Goal: Task Accomplishment & Management: Manage account settings

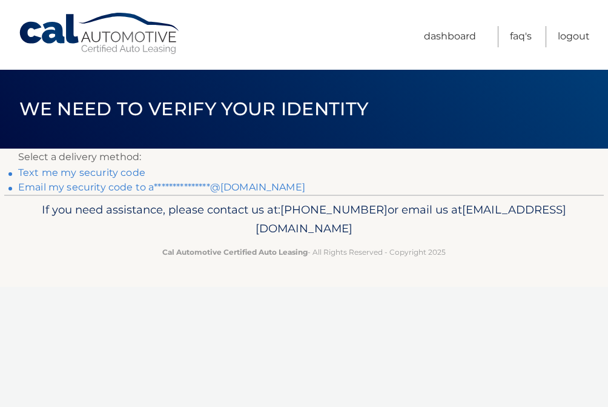
click at [148, 187] on link "**********" at bounding box center [161, 187] width 287 height 12
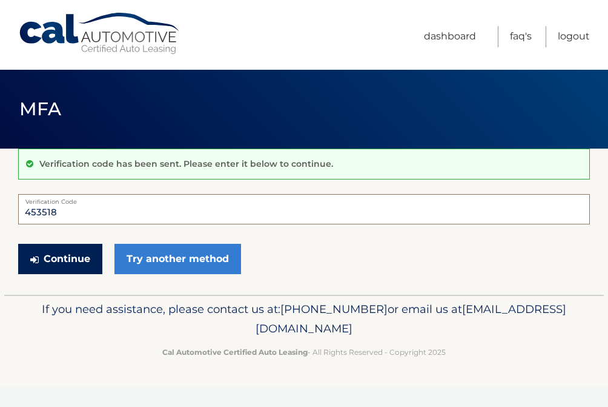
type input "453518"
click at [60, 258] on button "Continue" at bounding box center [60, 259] width 84 height 30
